Goal: Find specific page/section: Find specific page/section

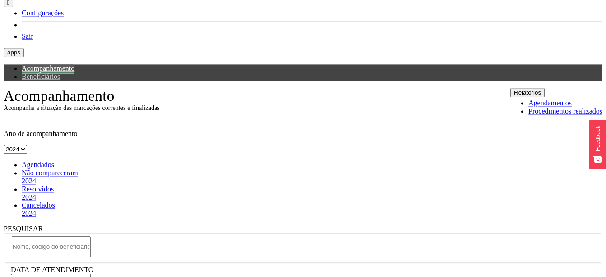
scroll to position [92, 0]
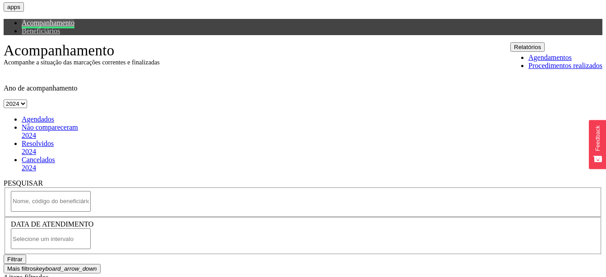
click at [91, 229] on input "text" at bounding box center [51, 239] width 80 height 21
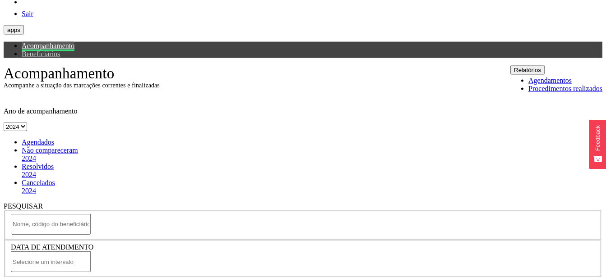
scroll to position [0, 0]
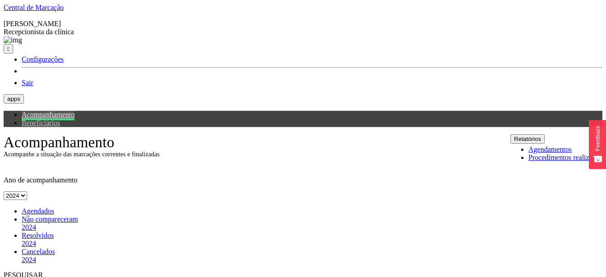
click at [544, 134] on button "Relatórios" at bounding box center [527, 138] width 34 height 9
click at [31, 207] on span "Agendados" at bounding box center [38, 211] width 32 height 8
